Goal: Task Accomplishment & Management: Use online tool/utility

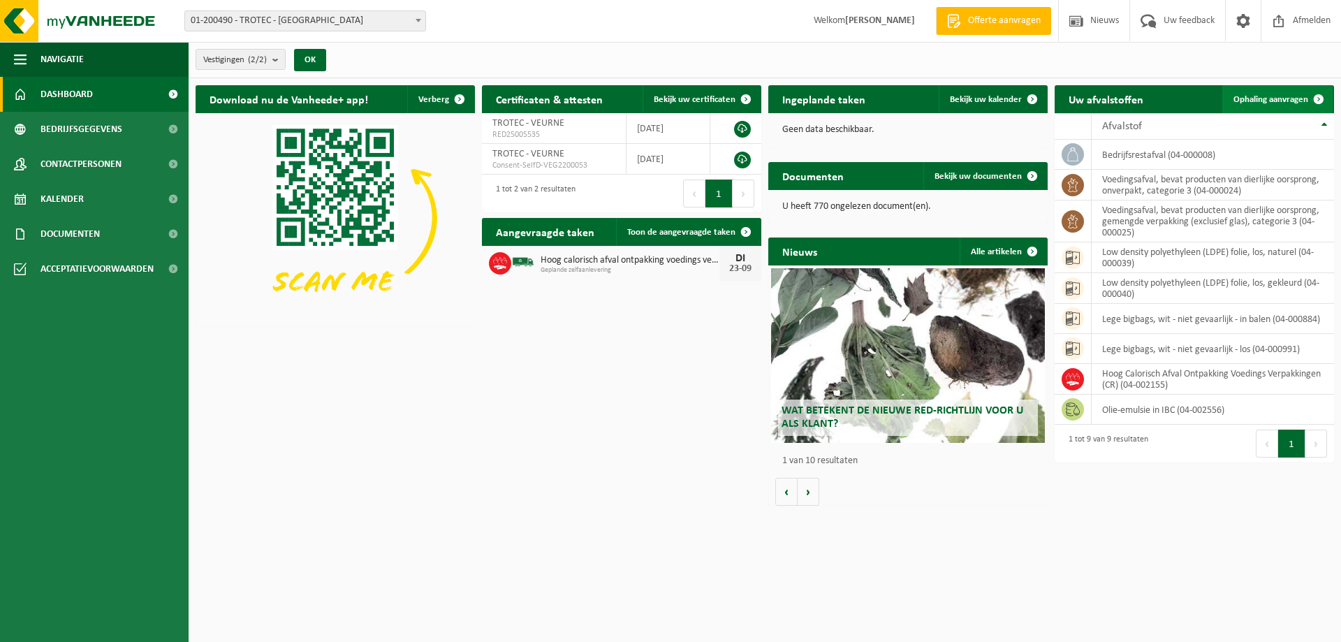
click at [1288, 96] on span "Ophaling aanvragen" at bounding box center [1270, 99] width 75 height 9
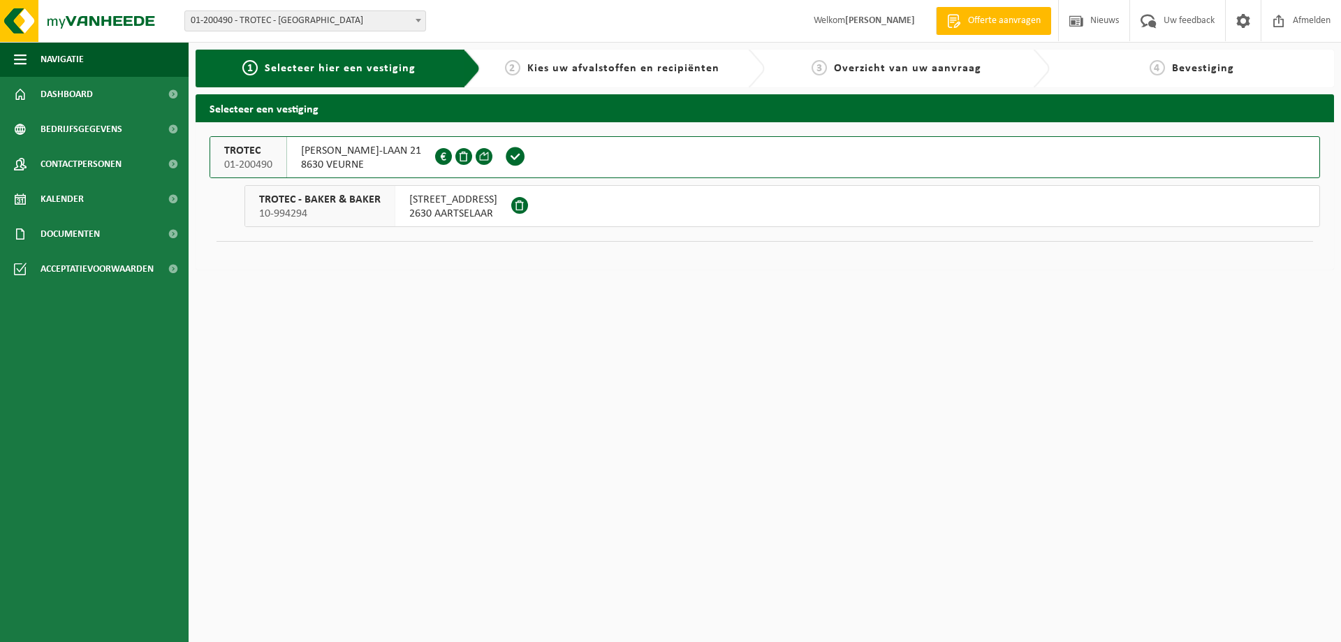
click at [332, 159] on span "8630 VEURNE" at bounding box center [361, 165] width 120 height 14
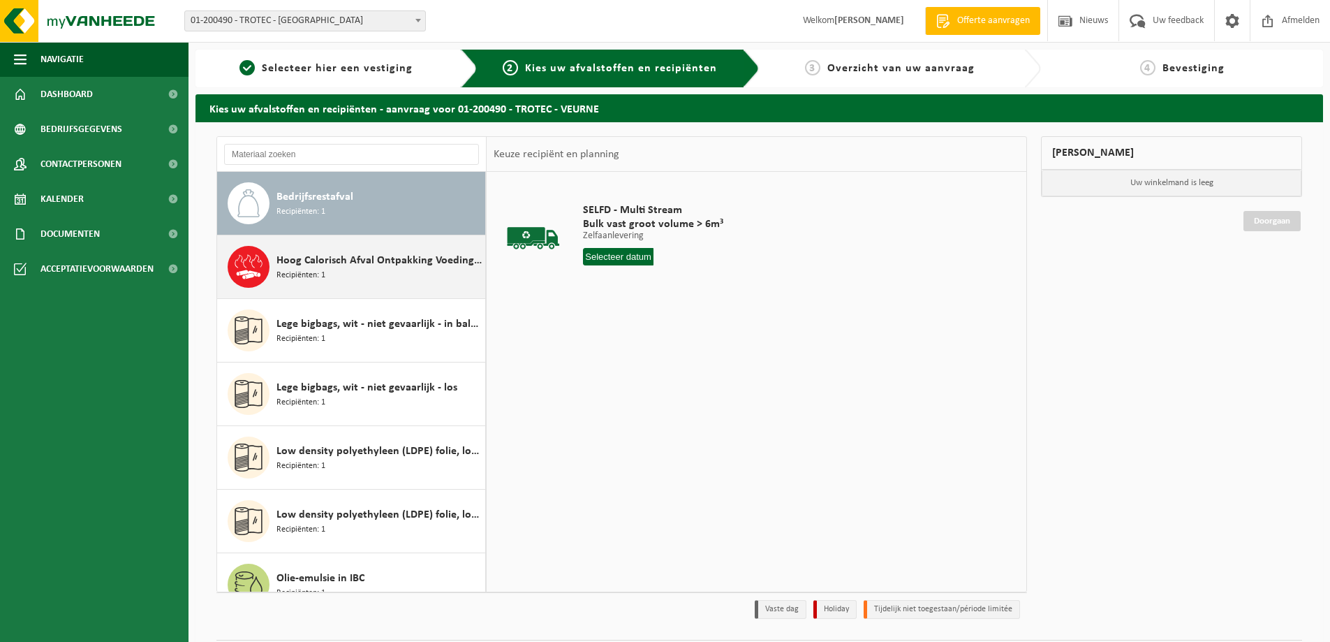
click at [300, 281] on div "Hoog Calorisch Afval Ontpakking Voedings Verpakkingen (CR) Recipiënten: 1" at bounding box center [379, 267] width 205 height 42
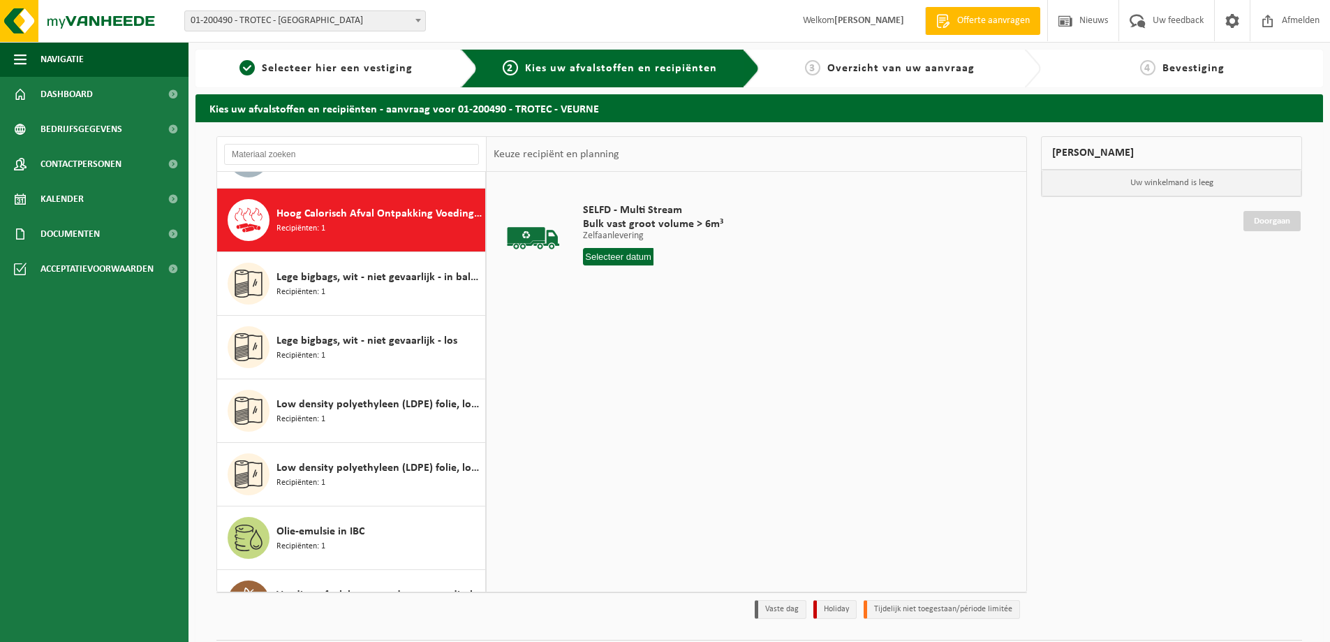
scroll to position [64, 0]
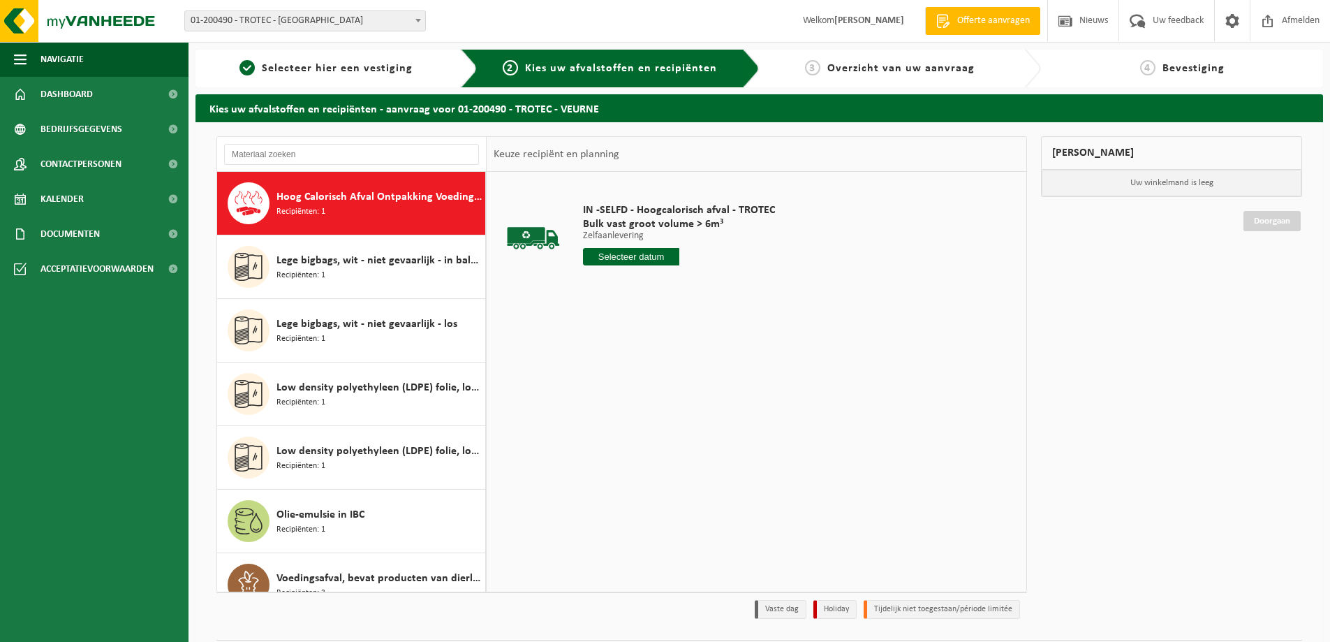
click at [605, 255] on input "text" at bounding box center [631, 256] width 96 height 17
click at [640, 401] on div "24" at bounding box center [645, 403] width 24 height 22
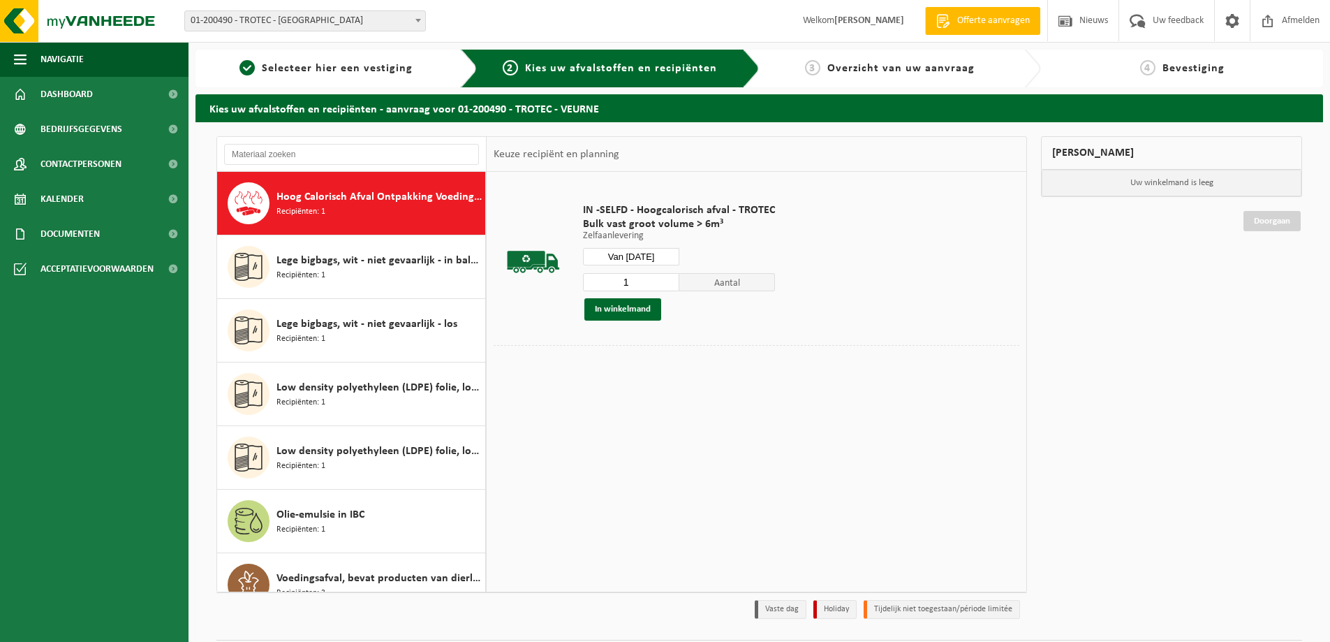
click at [665, 252] on input "Van 2025-09-24" at bounding box center [631, 256] width 96 height 17
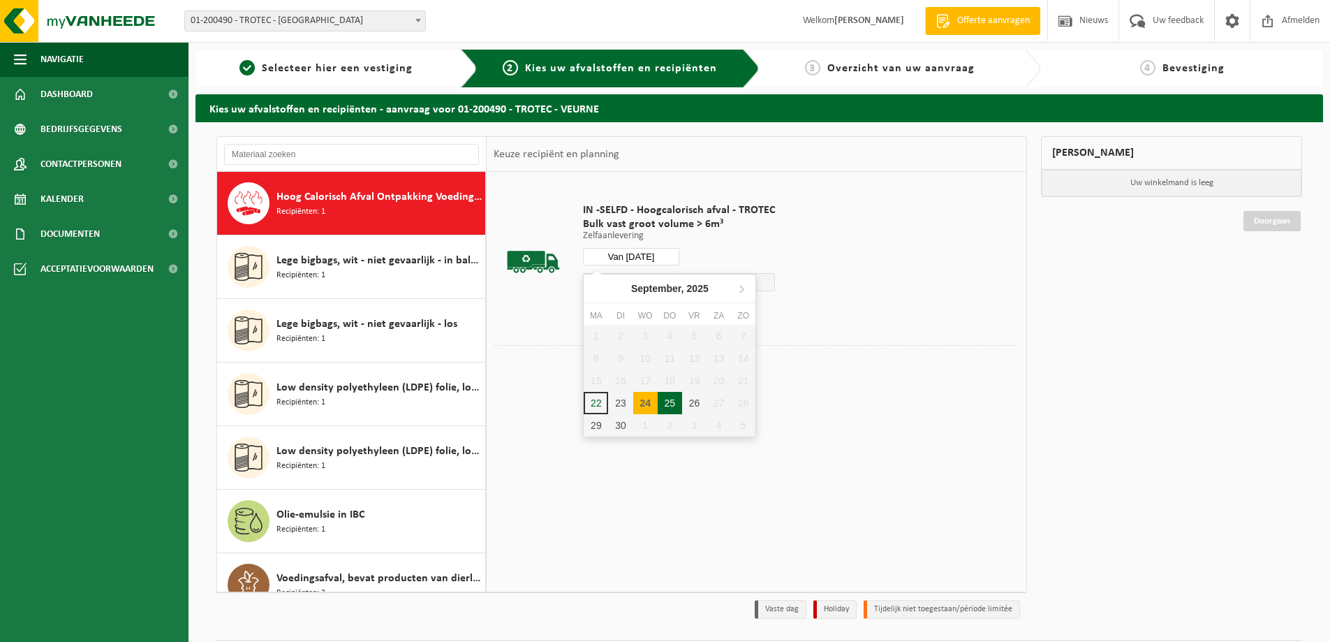
click at [669, 401] on div "25" at bounding box center [670, 403] width 24 height 22
type input "Van 2025-09-25"
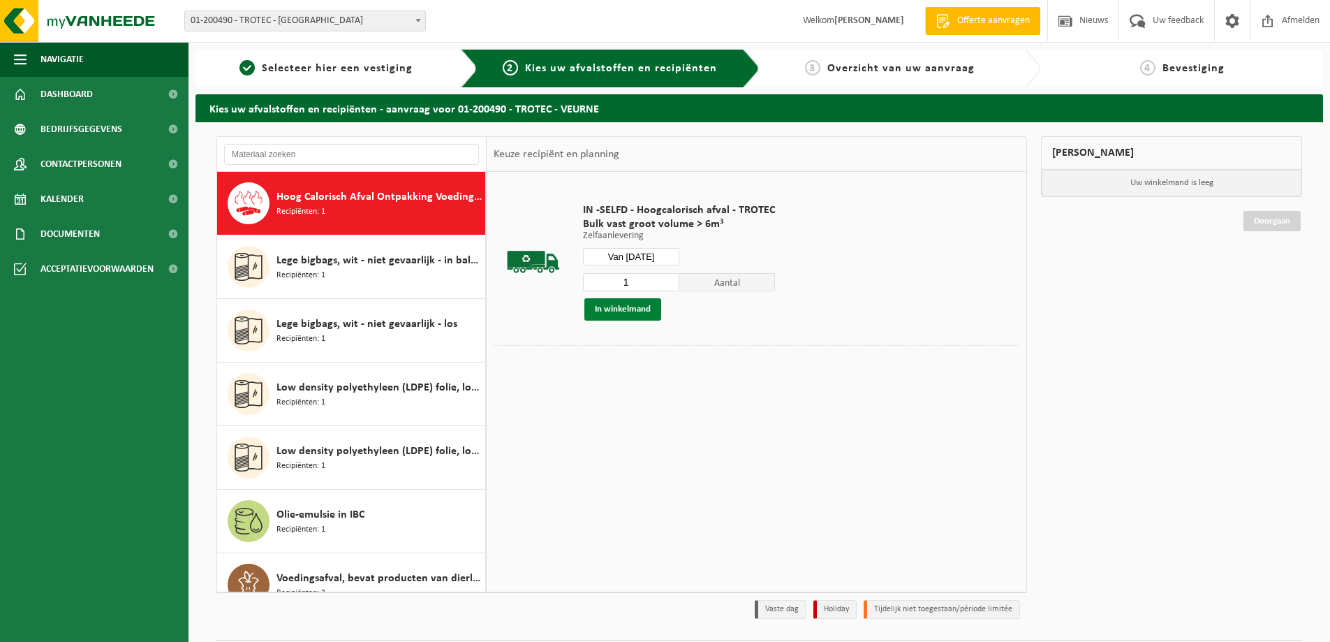
click at [631, 310] on button "In winkelmand" at bounding box center [622, 309] width 77 height 22
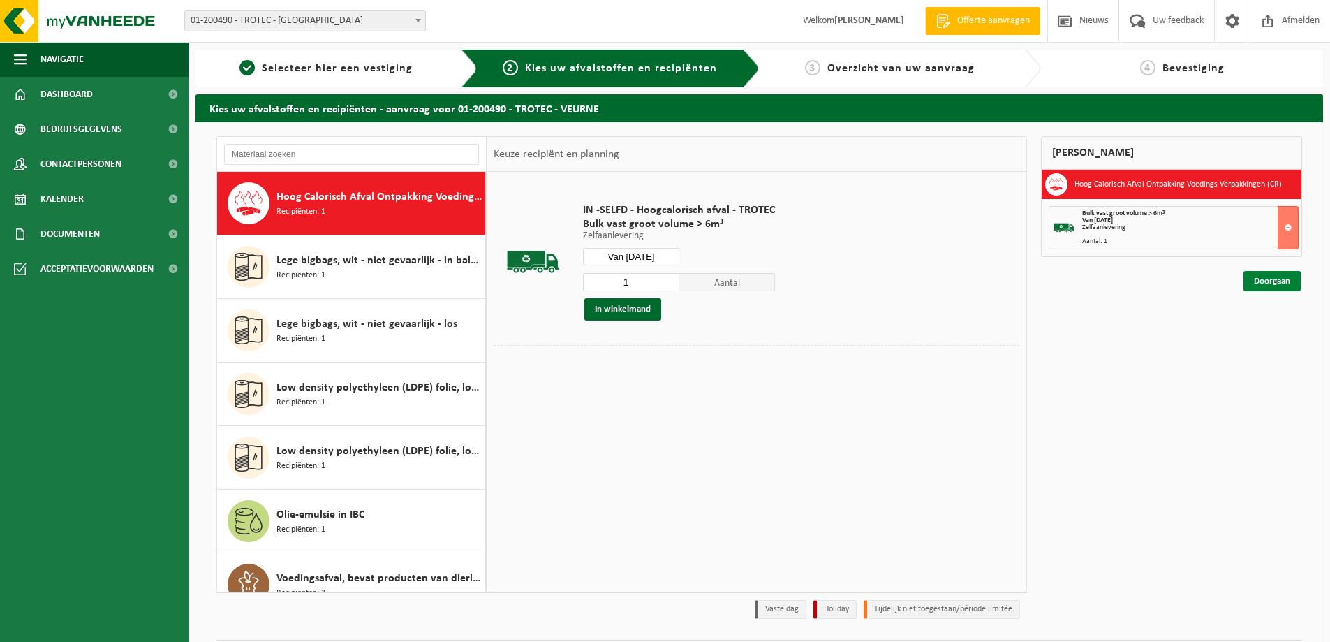
click at [1280, 278] on link "Doorgaan" at bounding box center [1272, 281] width 57 height 20
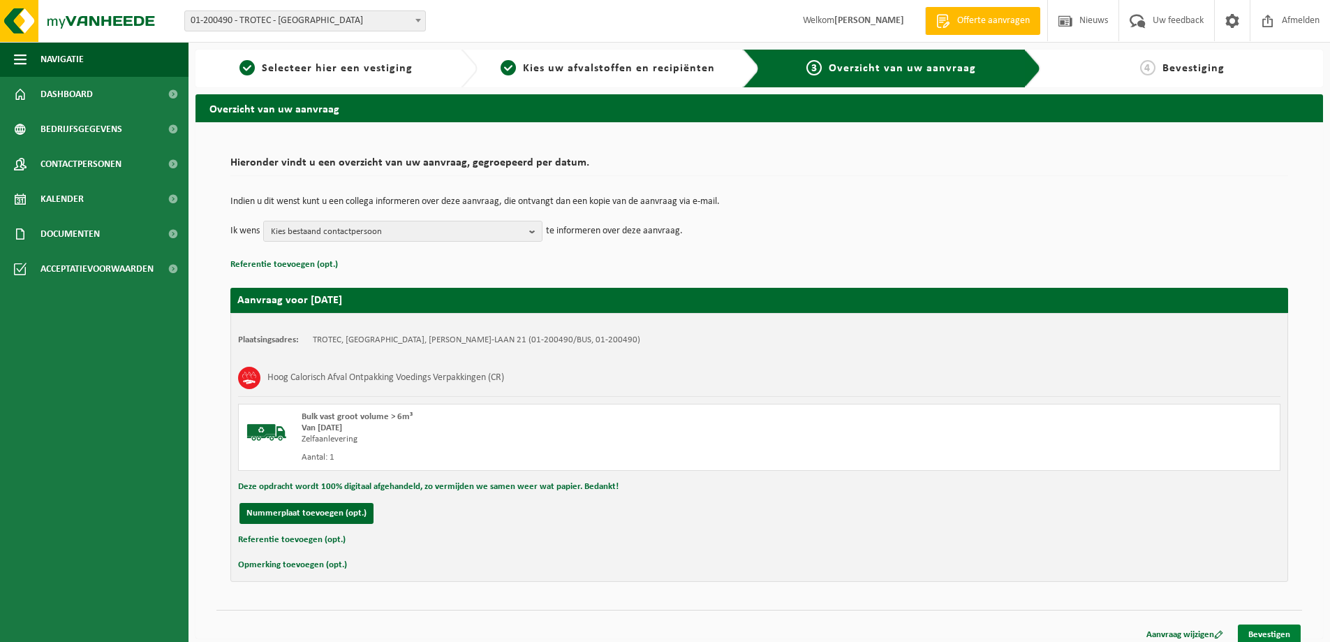
click at [1258, 628] on link "Bevestigen" at bounding box center [1269, 634] width 63 height 20
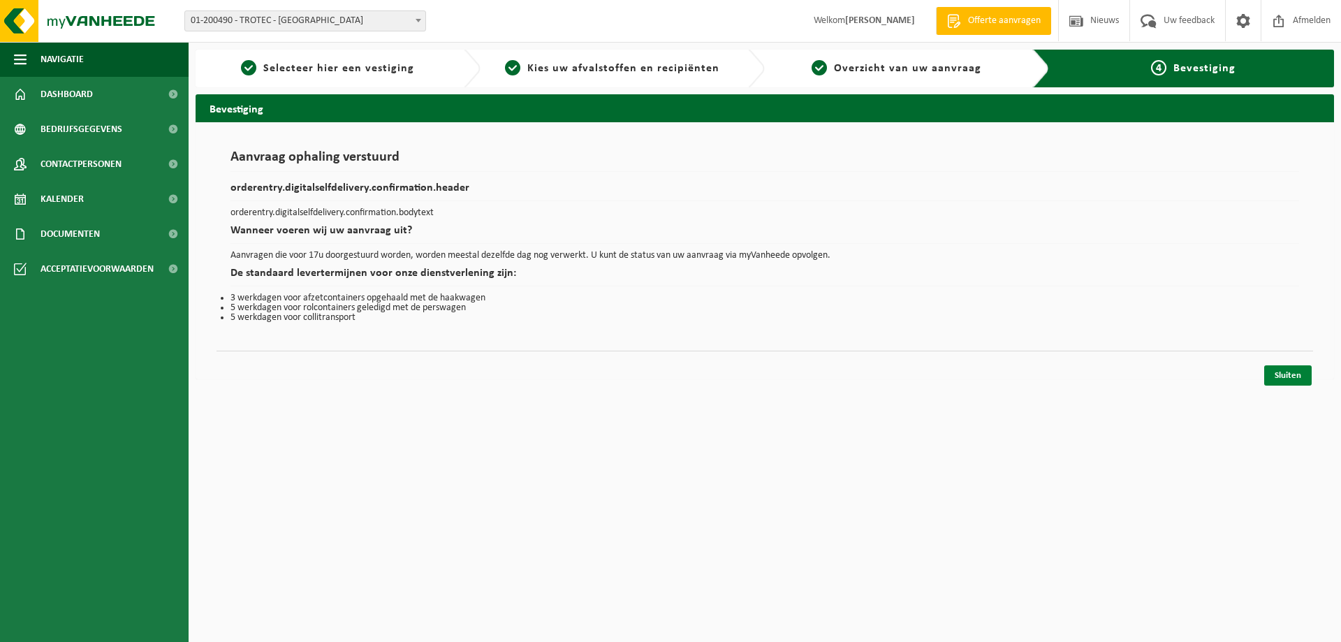
click at [1292, 378] on link "Sluiten" at bounding box center [1287, 375] width 47 height 20
